Goal: Contribute content

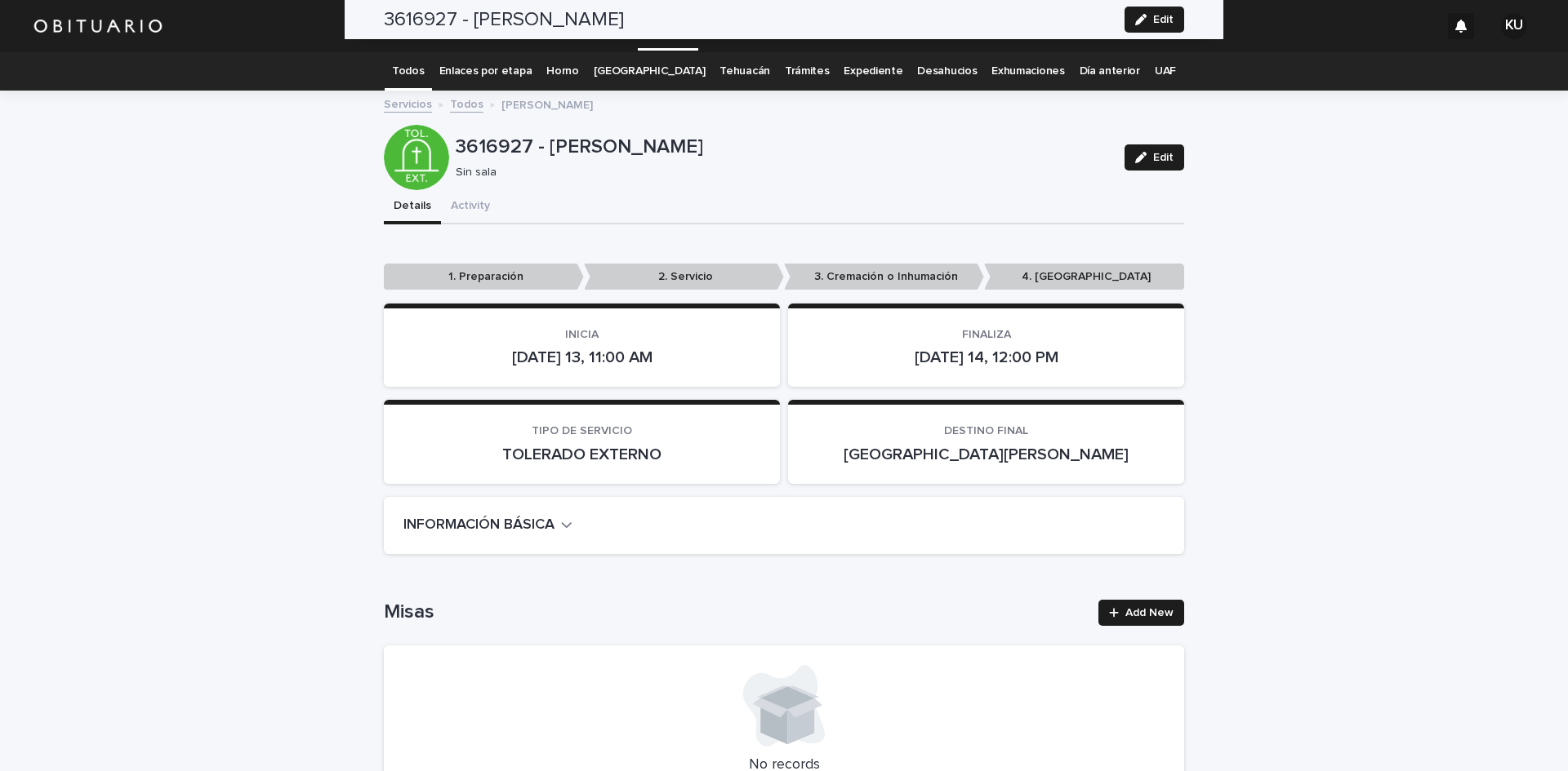
scroll to position [4154, 0]
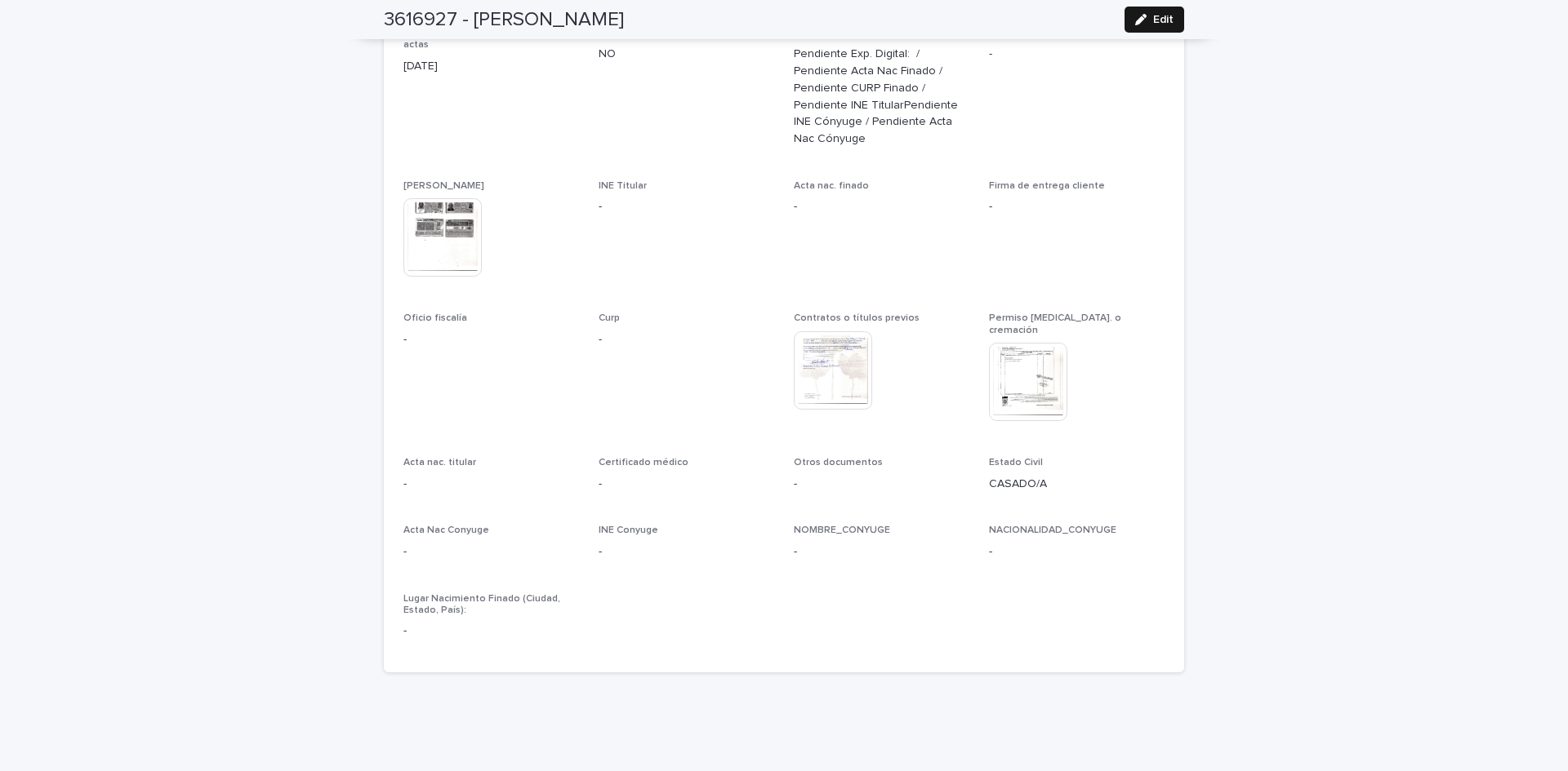
click at [1167, 27] on button "Edit" at bounding box center [1154, 19] width 60 height 26
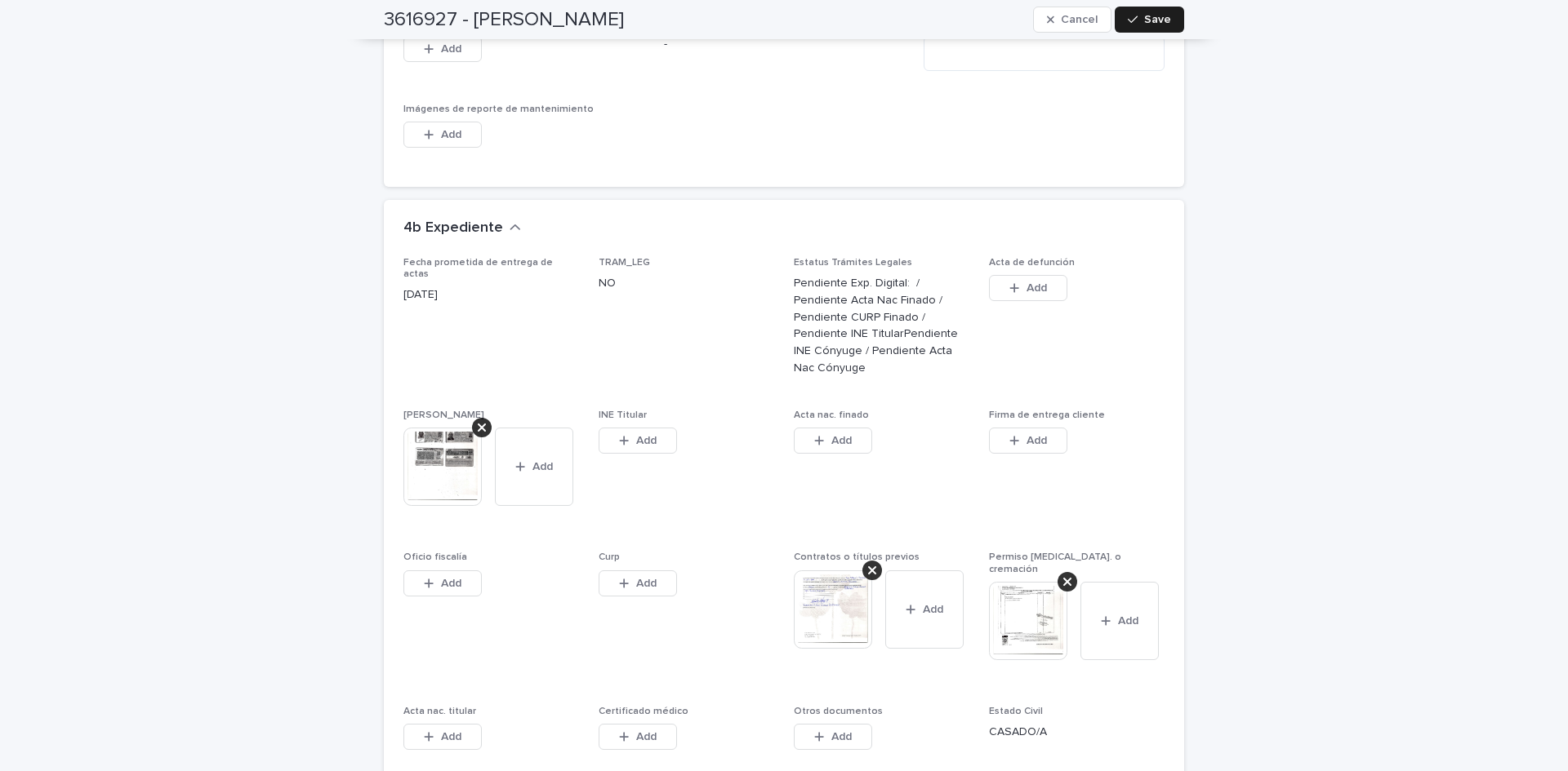
scroll to position [4318, 0]
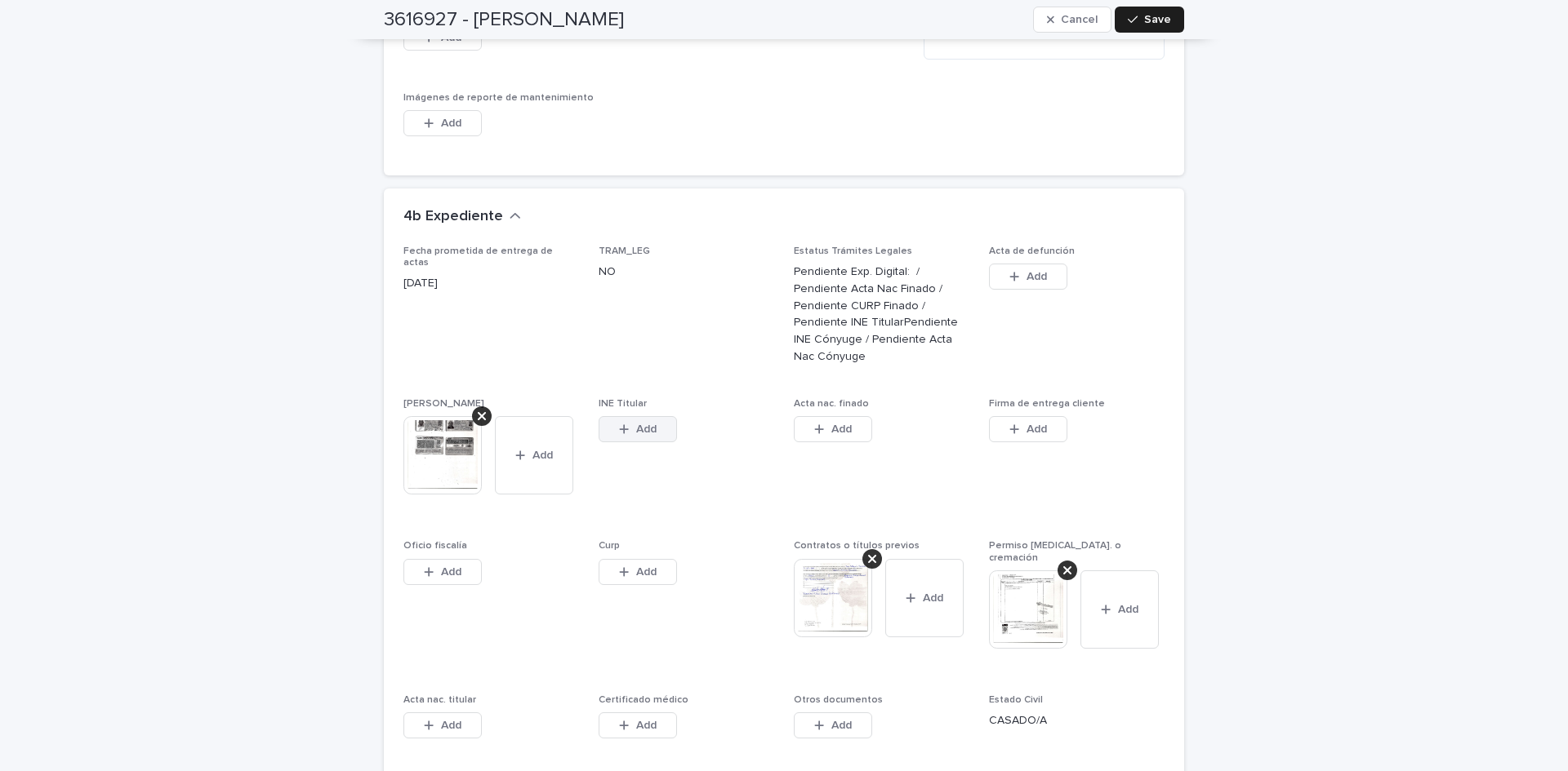
click at [646, 416] on button "Add" at bounding box center [638, 429] width 79 height 26
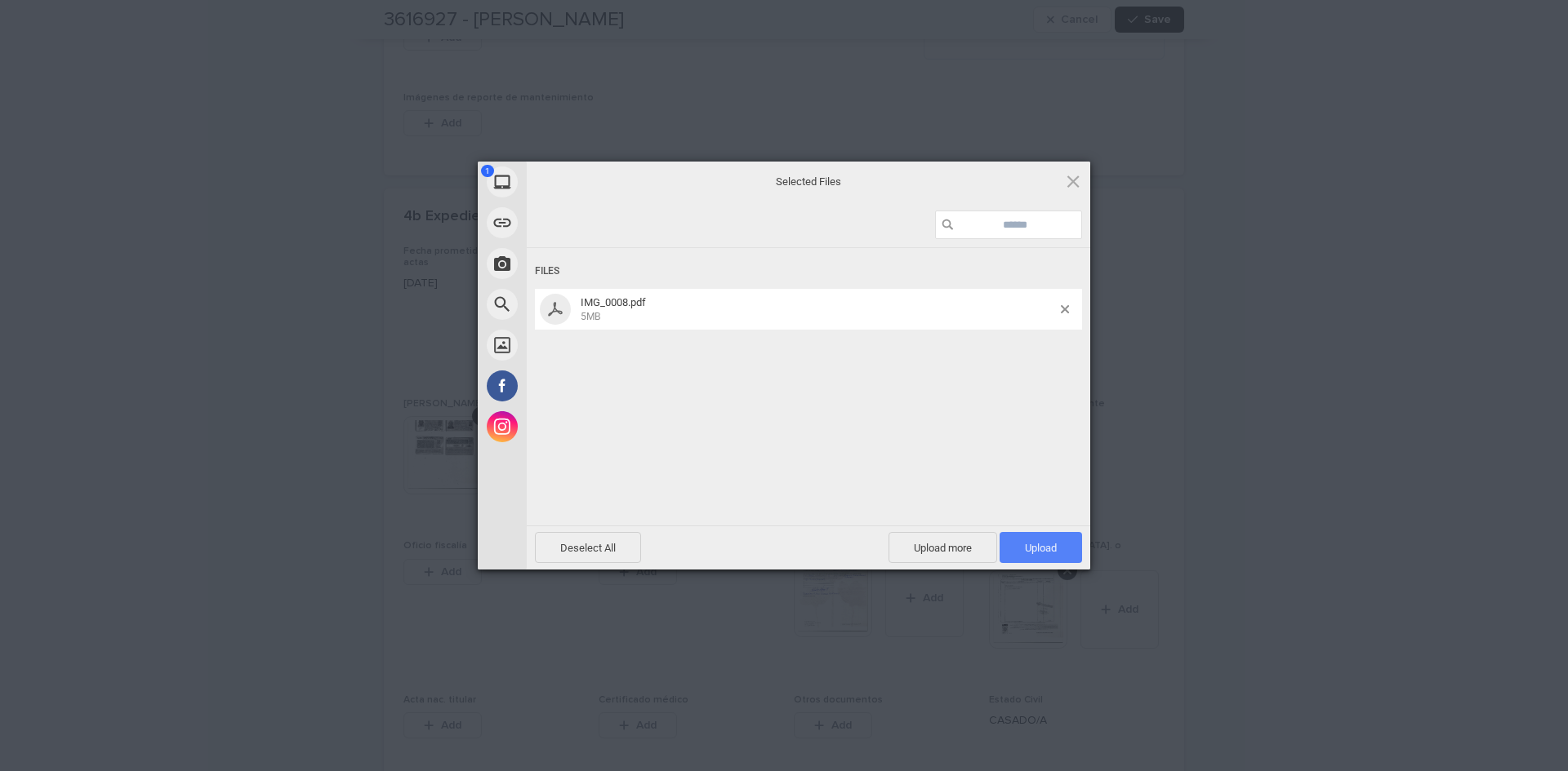
click at [1041, 535] on span "Upload 1" at bounding box center [1041, 548] width 82 height 31
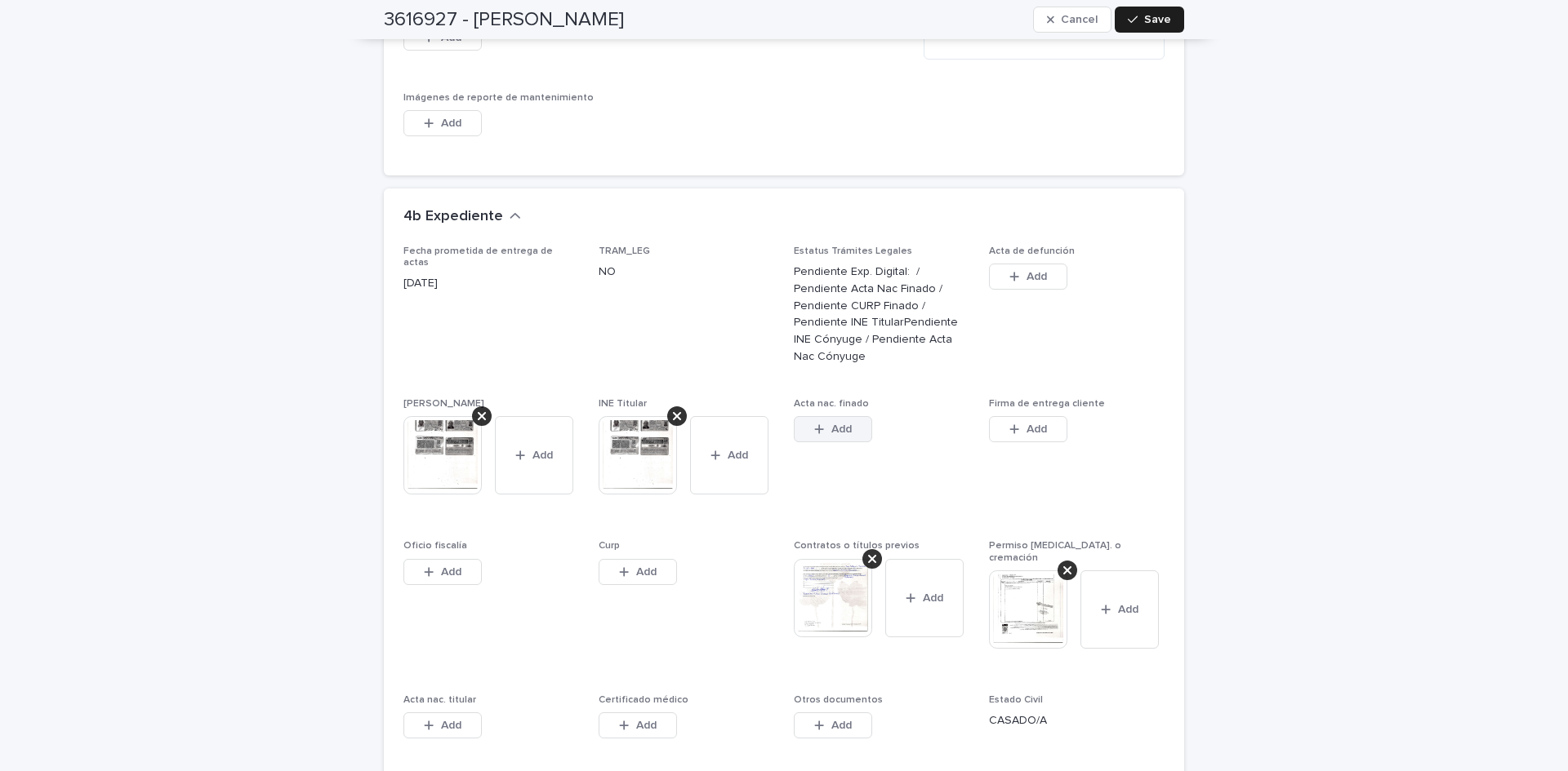
click at [853, 416] on button "Add" at bounding box center [833, 429] width 79 height 26
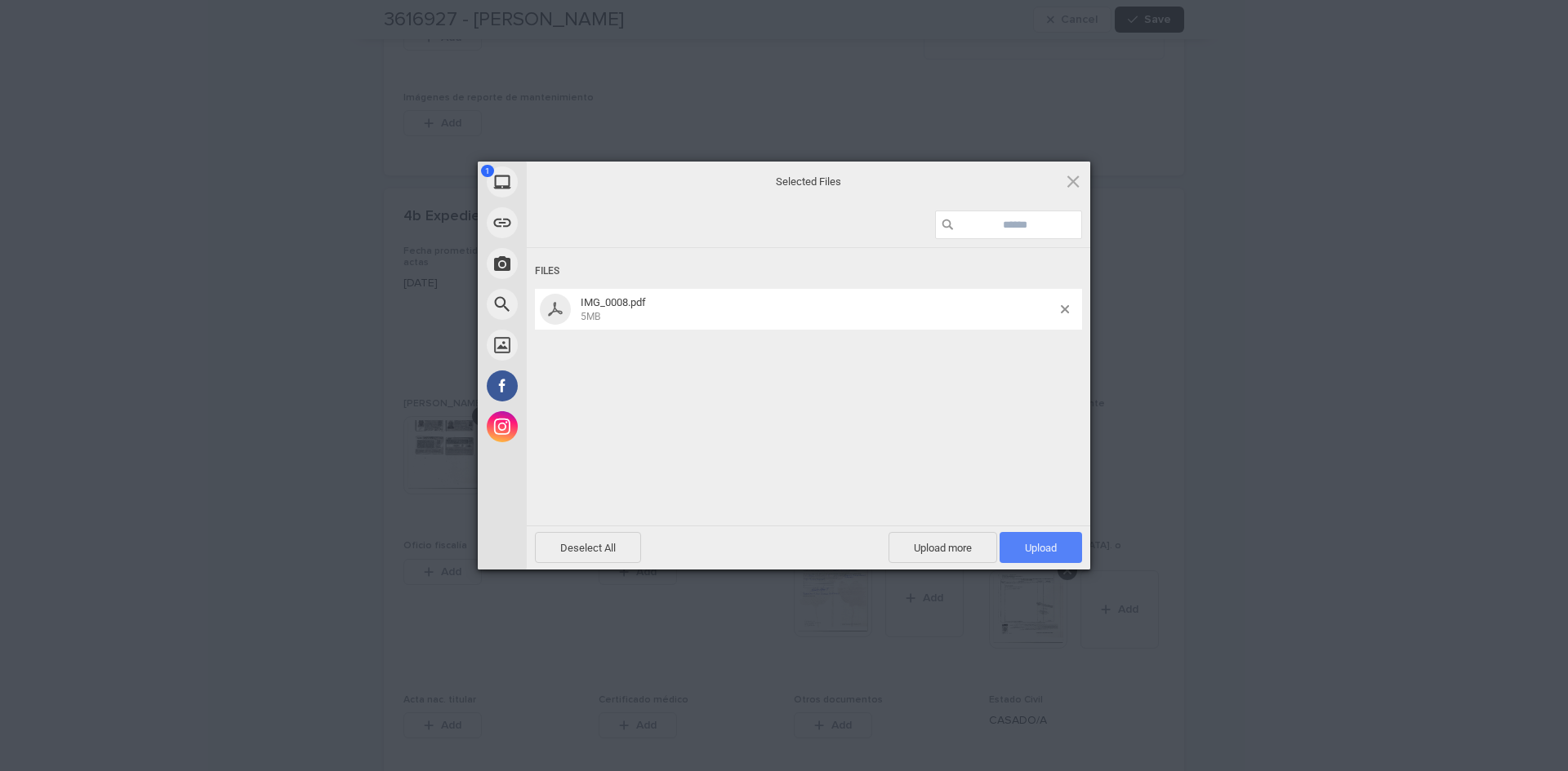
click at [1037, 546] on span "Upload 1" at bounding box center [1041, 549] width 32 height 13
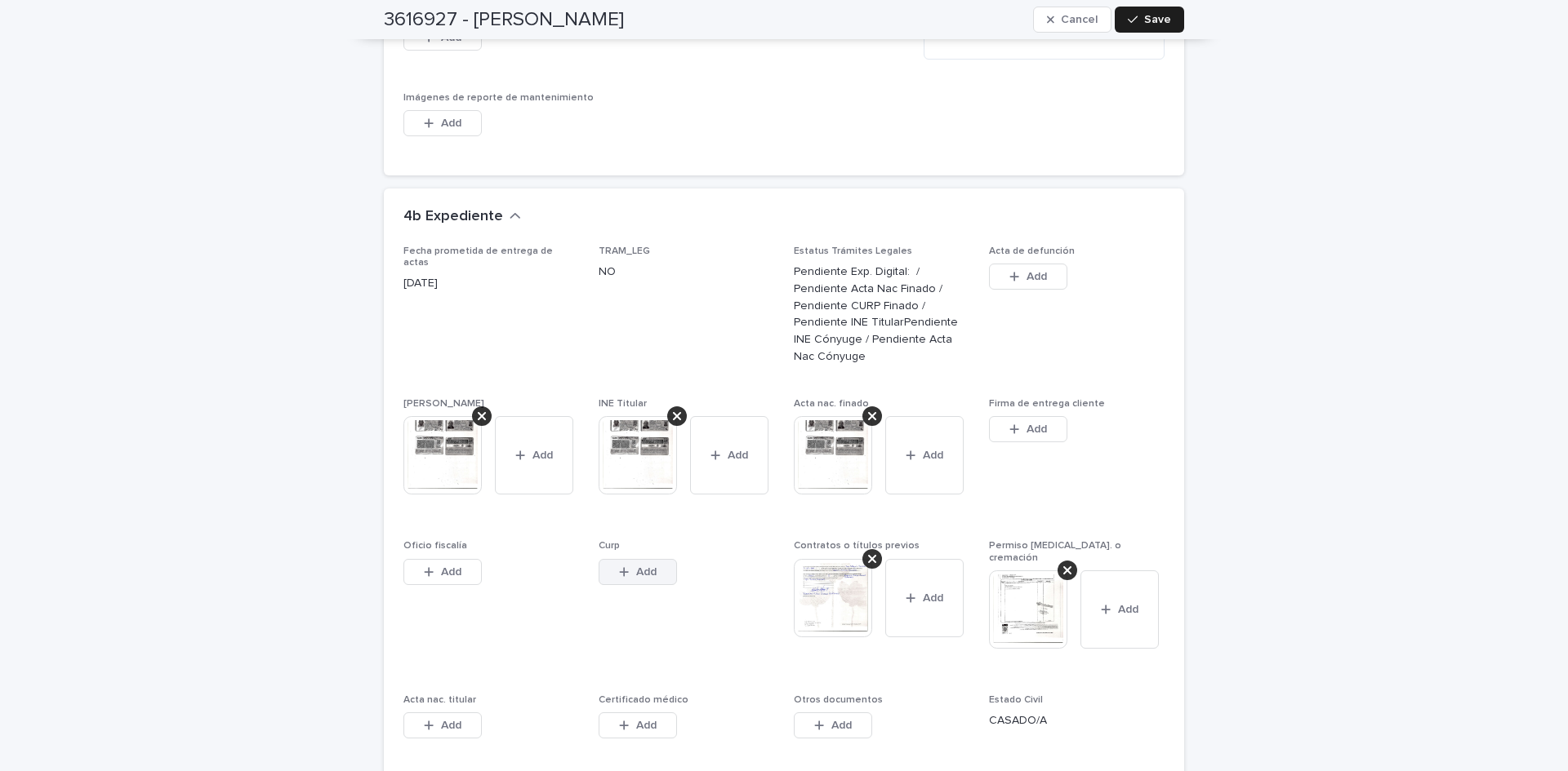
click at [670, 559] on button "Add" at bounding box center [638, 572] width 79 height 26
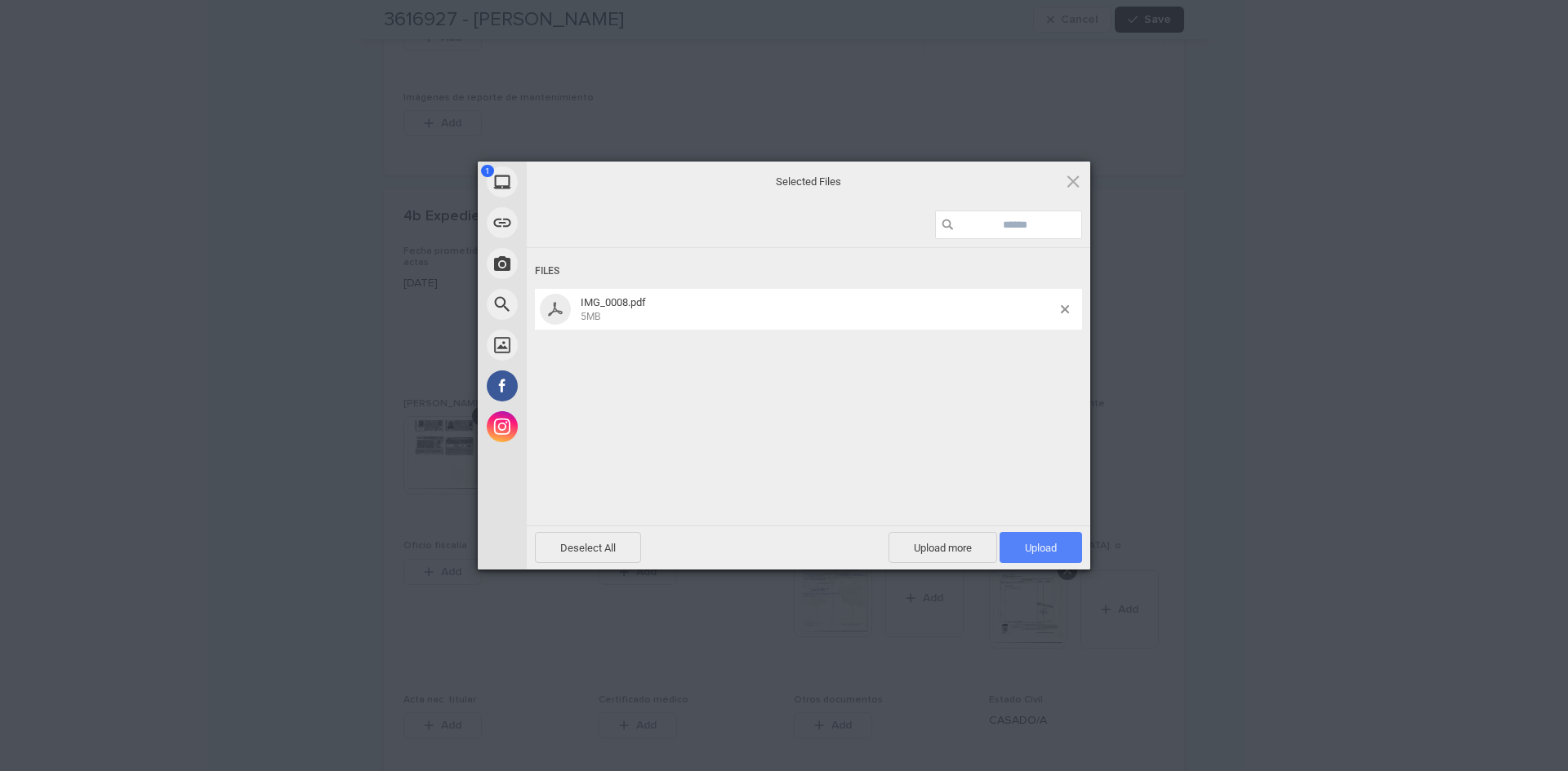
click at [1015, 553] on span "Upload 1" at bounding box center [1041, 548] width 82 height 31
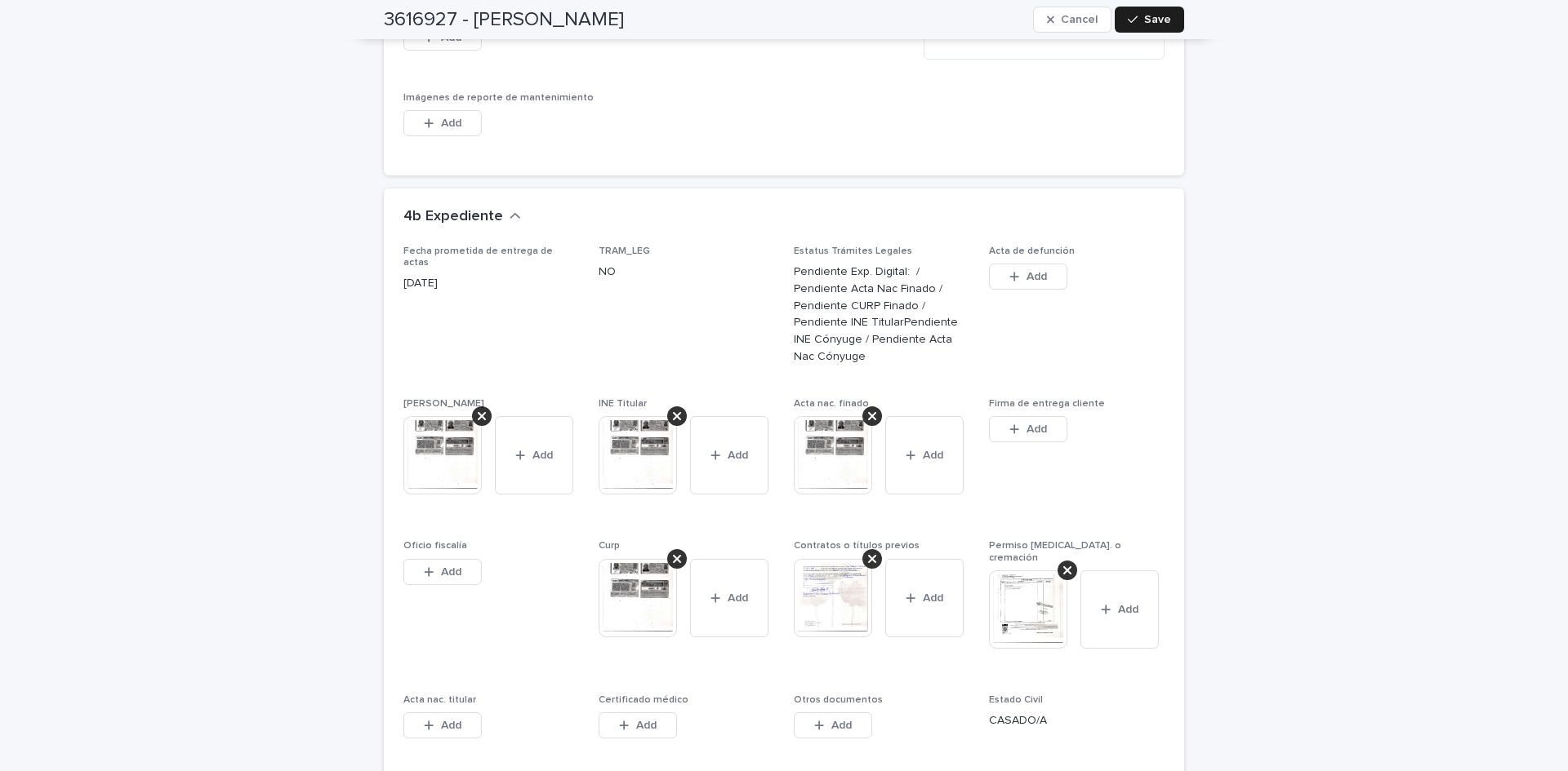
scroll to position [4602, 0]
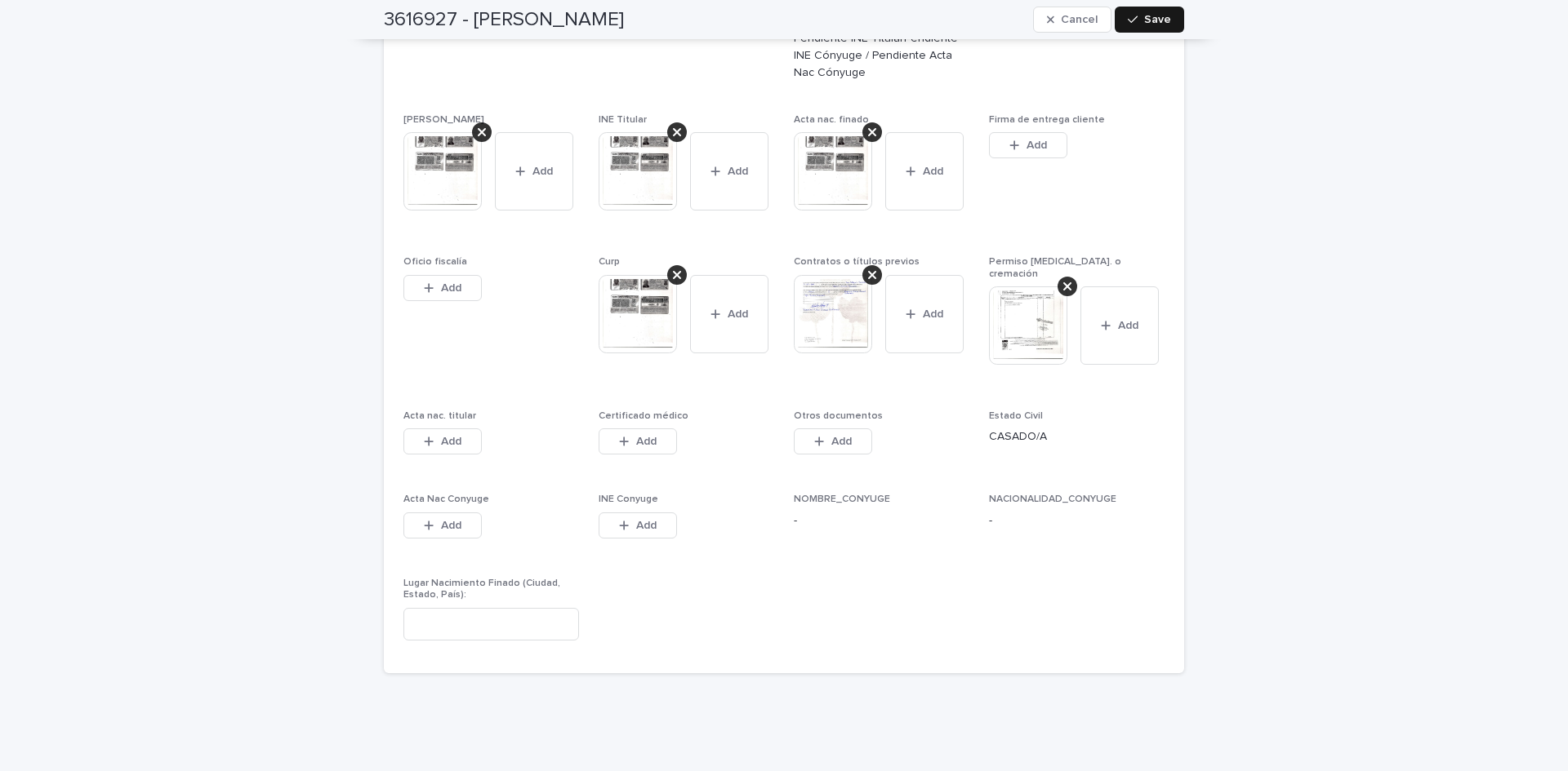
click at [1151, 15] on span "Save" at bounding box center [1158, 20] width 27 height 12
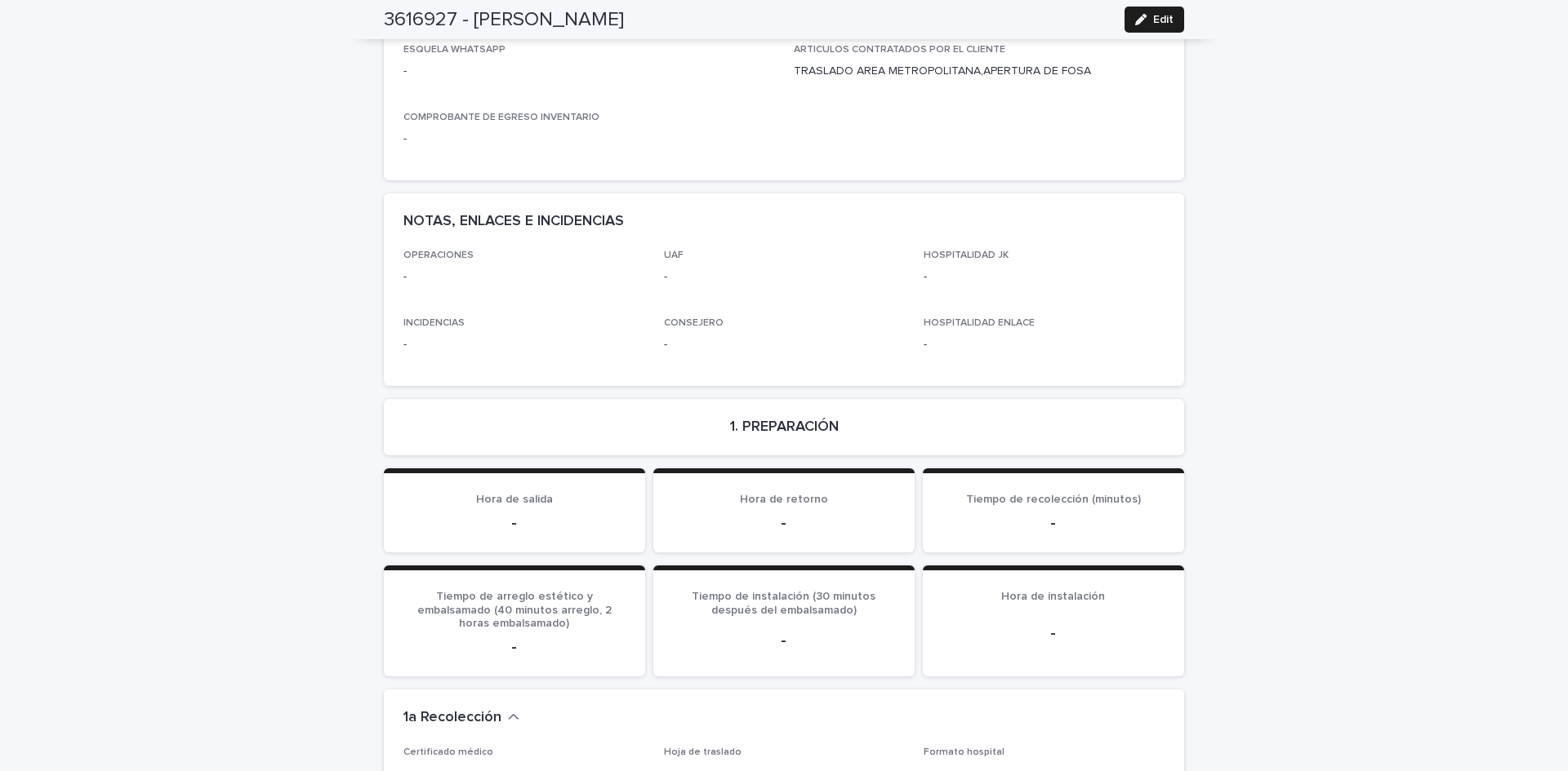
scroll to position [0, 0]
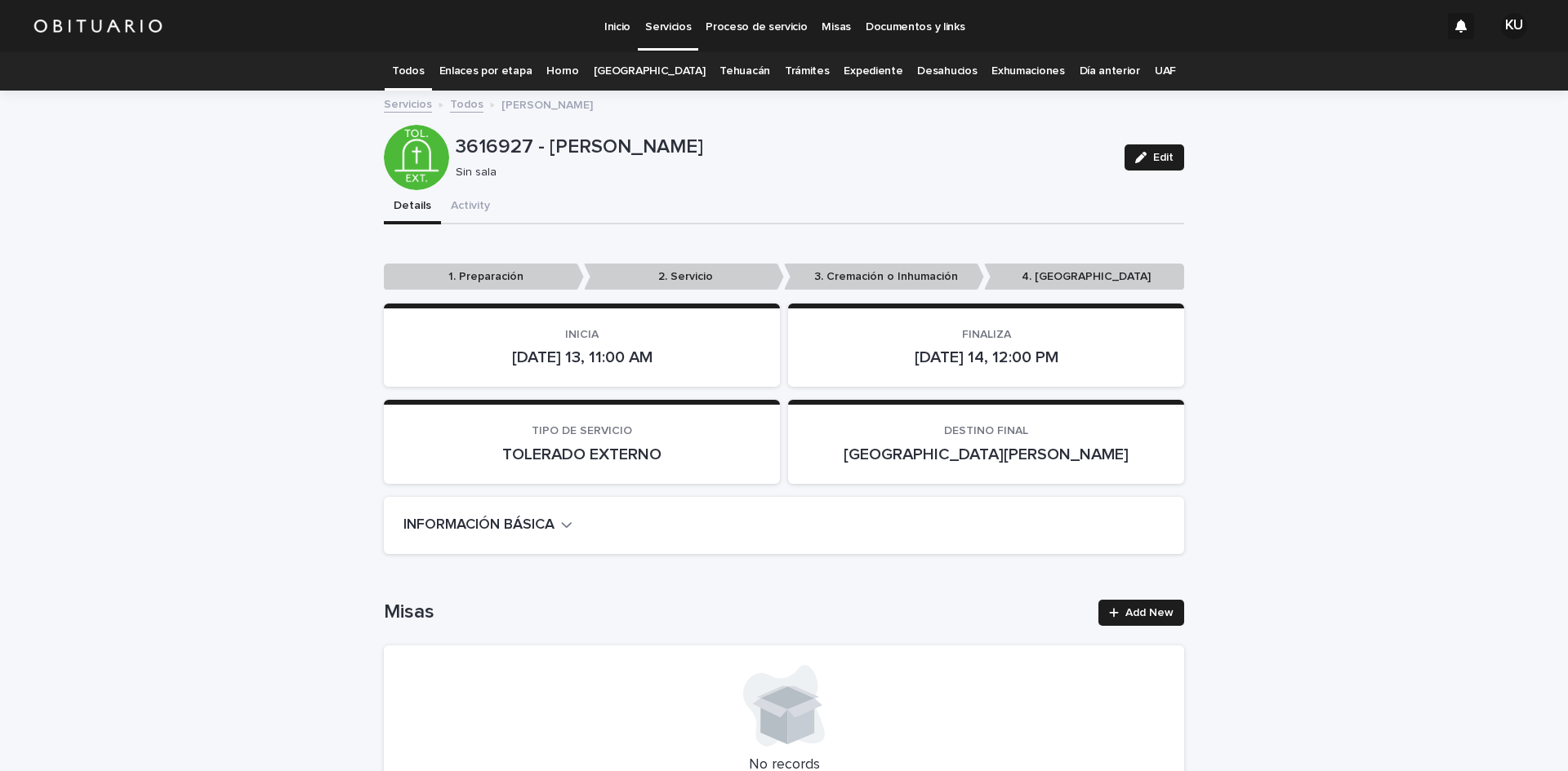
click at [686, 25] on p "Servicios" at bounding box center [668, 17] width 46 height 34
